Goal: Task Accomplishment & Management: Manage account settings

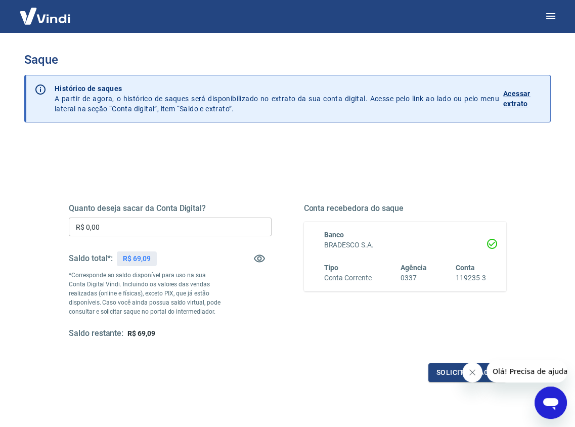
click at [466, 375] on button "Fechar mensagem da empresa" at bounding box center [472, 372] width 20 height 20
click at [520, 96] on p "Acessar extrato" at bounding box center [522, 99] width 39 height 20
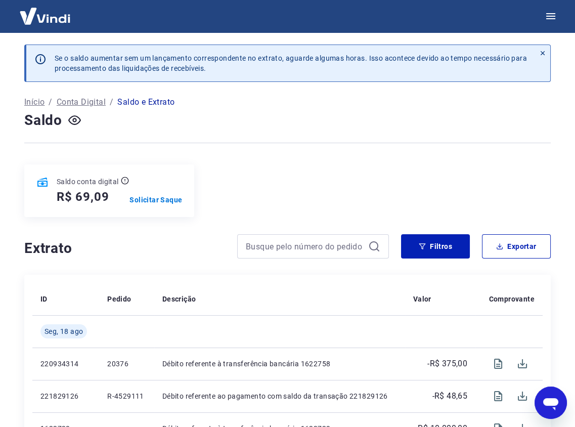
click at [90, 100] on p "Conta Digital" at bounding box center [81, 102] width 49 height 12
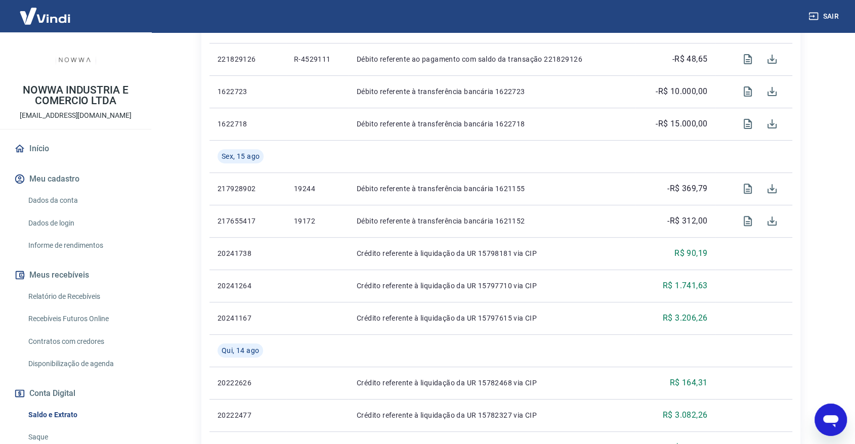
scroll to position [94, 0]
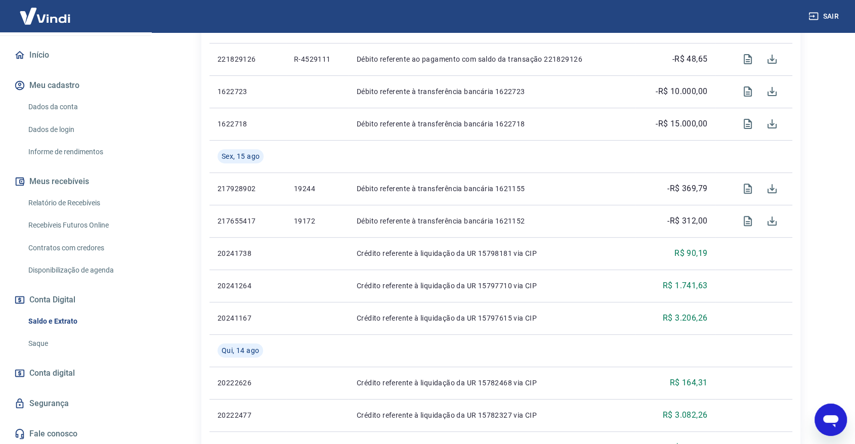
click at [54, 373] on span "Conta digital" at bounding box center [52, 373] width 46 height 14
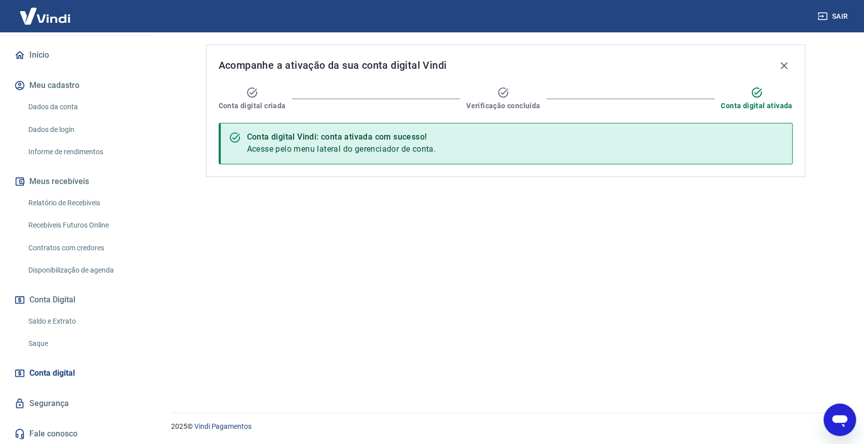
click at [330, 141] on div "Conta digital Vindi: conta ativada com sucesso!" at bounding box center [341, 137] width 189 height 12
click at [330, 149] on span "Acesse pelo menu lateral do gerenciador de conta." at bounding box center [341, 149] width 189 height 10
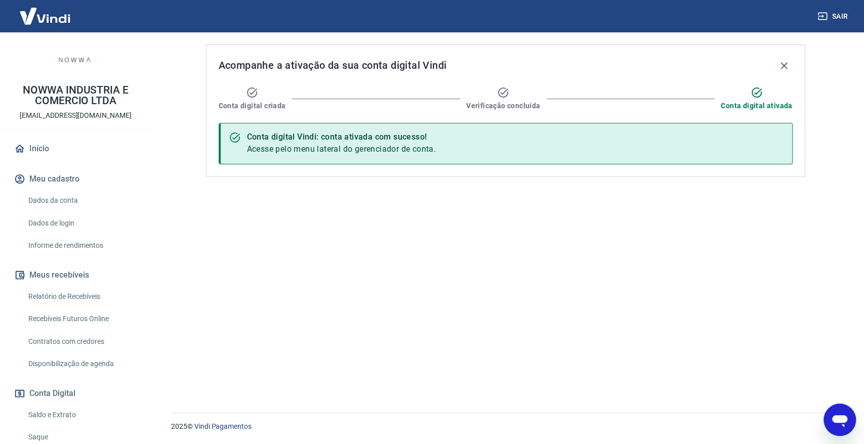
click at [29, 147] on link "Início" at bounding box center [75, 149] width 127 height 22
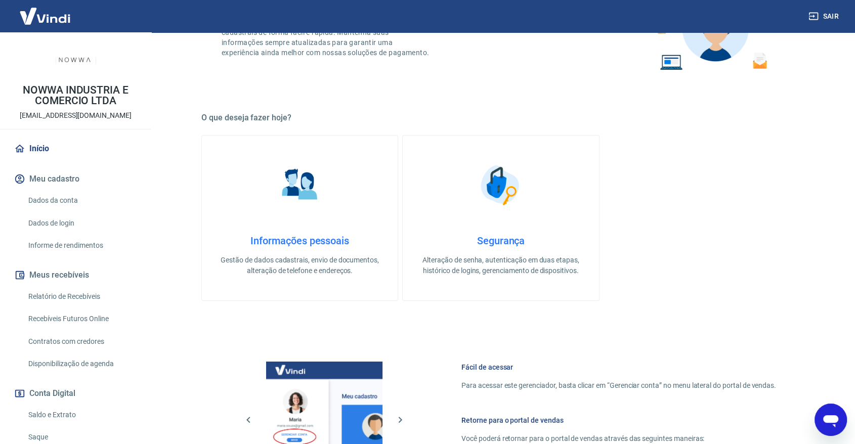
scroll to position [337, 0]
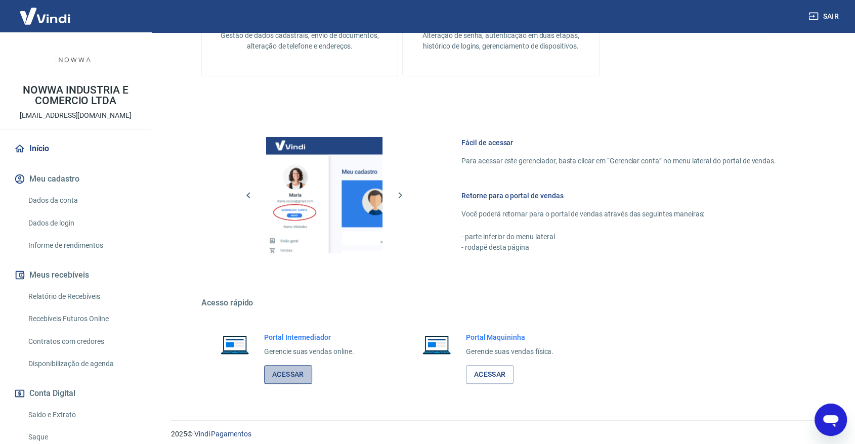
click at [304, 372] on link "Acessar" at bounding box center [288, 374] width 48 height 19
